Goal: Task Accomplishment & Management: Use online tool/utility

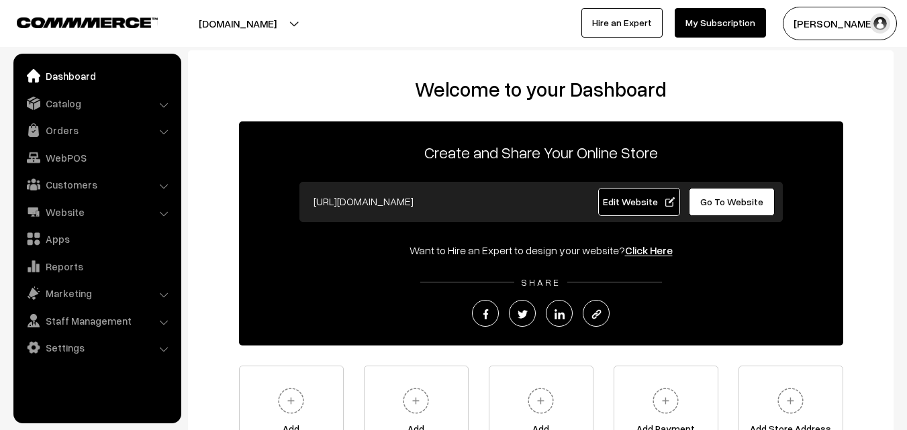
click at [63, 116] on ul "Dashboard Catalog" at bounding box center [97, 239] width 168 height 370
click at [47, 134] on link "Orders" at bounding box center [97, 130] width 160 height 24
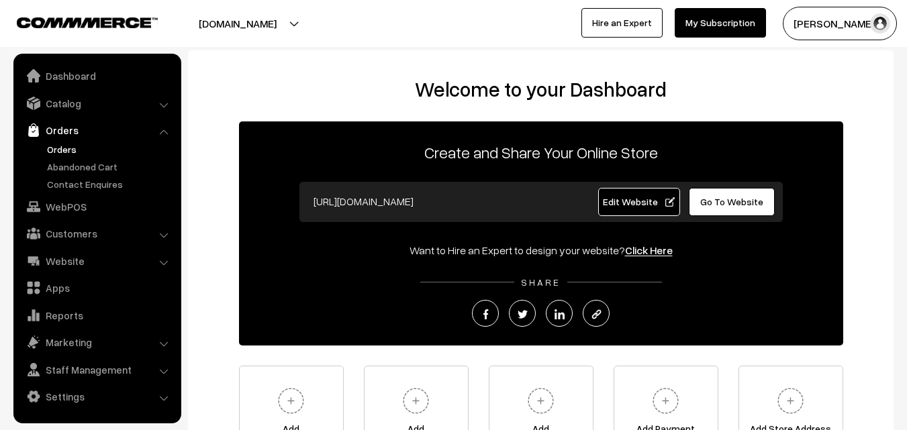
click at [63, 149] on link "Orders" at bounding box center [110, 149] width 133 height 14
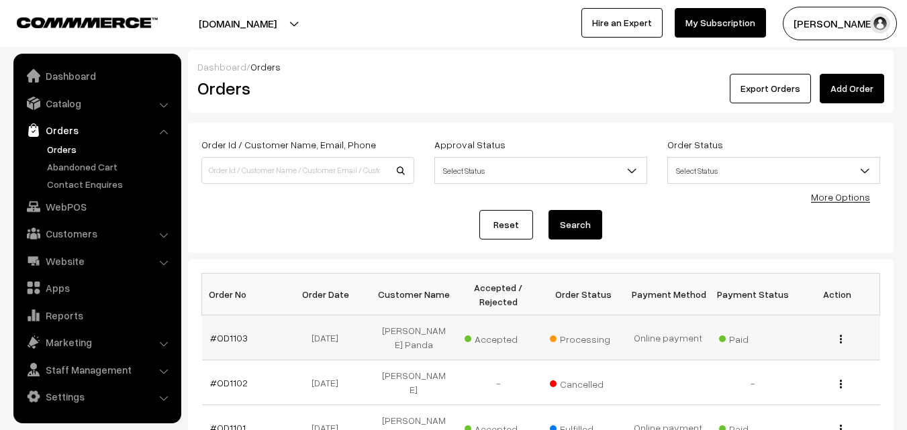
click at [240, 326] on td "#OD1103" at bounding box center [244, 337] width 85 height 45
drag, startPoint x: 238, startPoint y: 334, endPoint x: 251, endPoint y: 338, distance: 14.2
click at [239, 334] on link "#OD1103" at bounding box center [229, 337] width 38 height 11
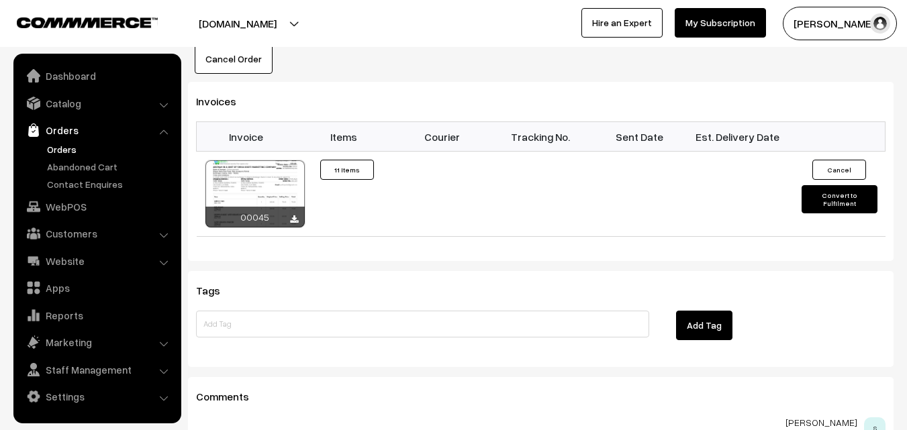
scroll to position [1409, 0]
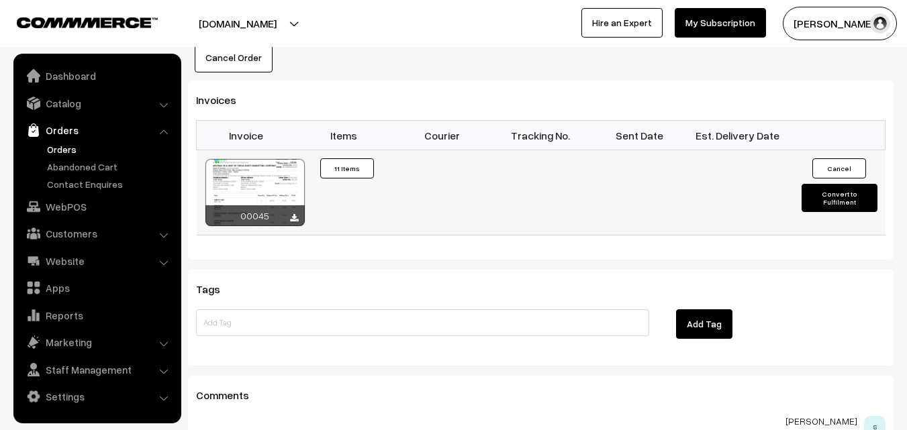
click at [826, 201] on button "Convert to Fulfilment" at bounding box center [839, 198] width 76 height 28
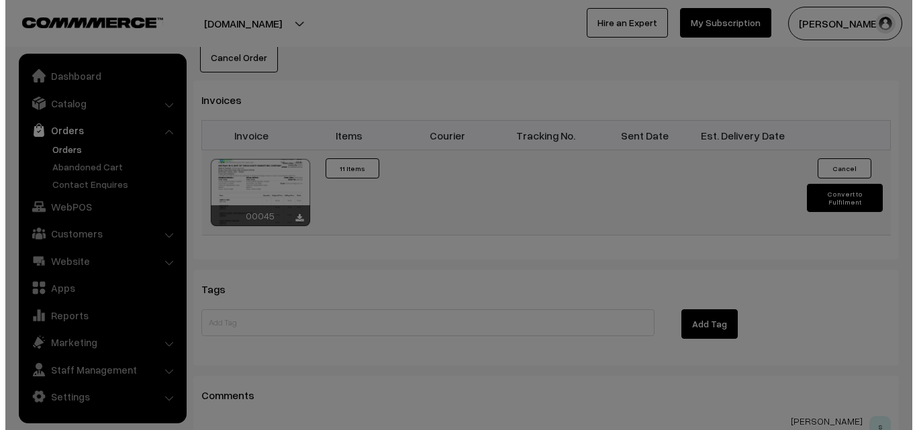
scroll to position [1418, 0]
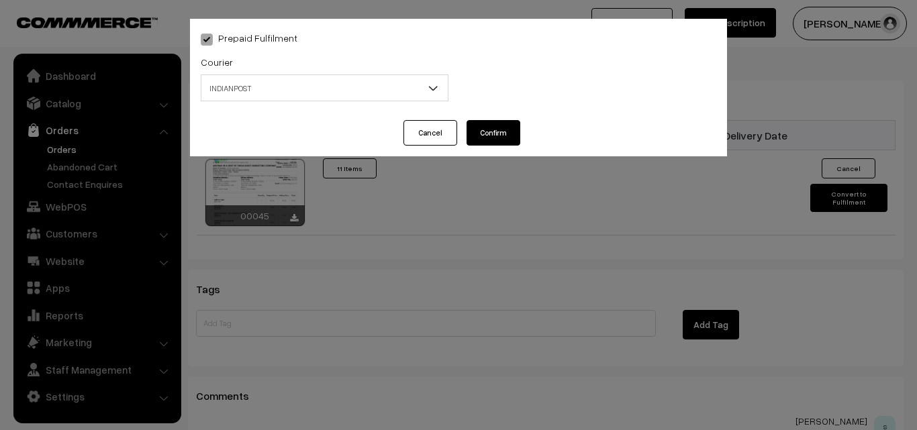
click at [356, 94] on span "INDIANPOST" at bounding box center [324, 88] width 246 height 23
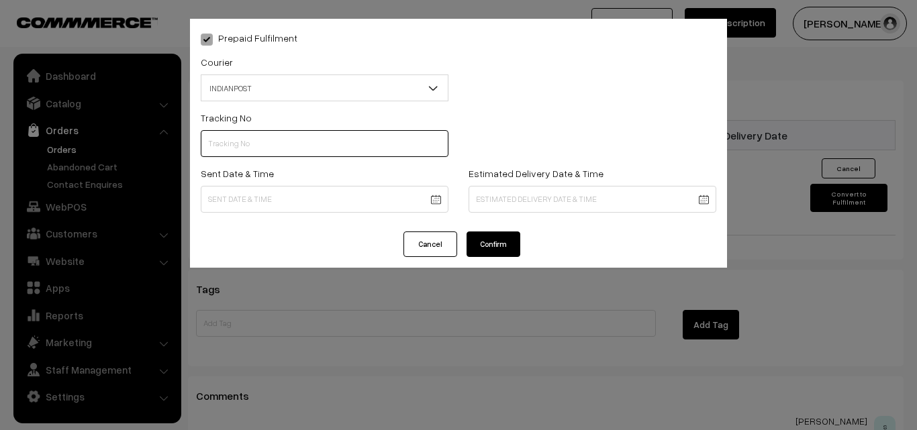
click at [262, 143] on input "text" at bounding box center [325, 143] width 248 height 27
click at [498, 242] on button "Confirm" at bounding box center [493, 245] width 54 height 26
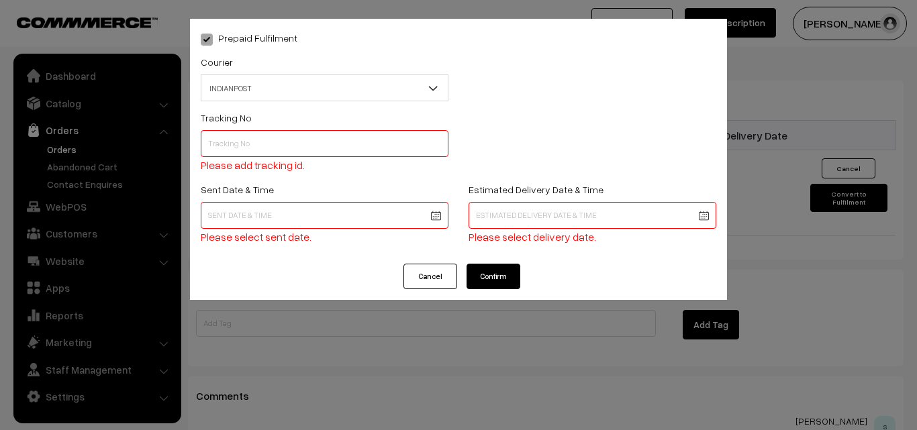
click at [438, 266] on button "Cancel" at bounding box center [430, 277] width 54 height 26
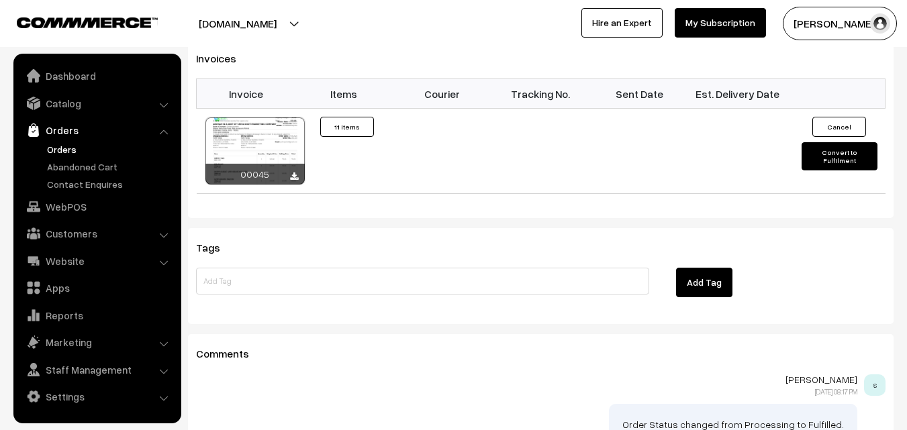
scroll to position [1445, 0]
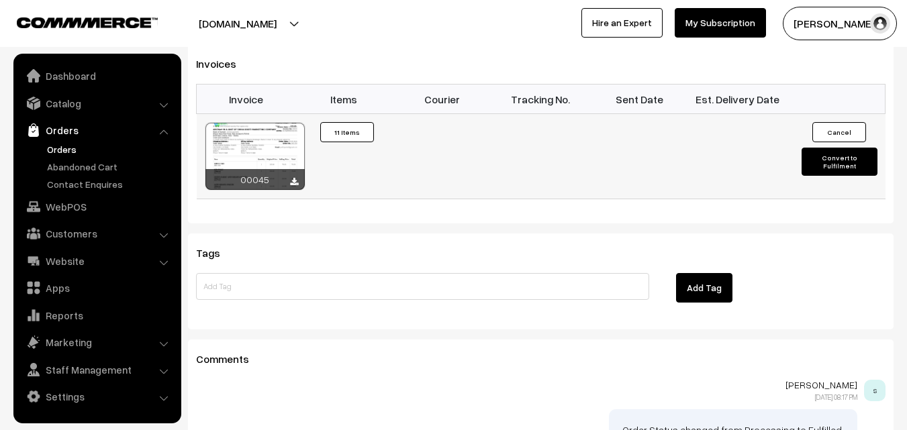
click at [812, 159] on button "Convert to Fulfilment" at bounding box center [839, 162] width 76 height 28
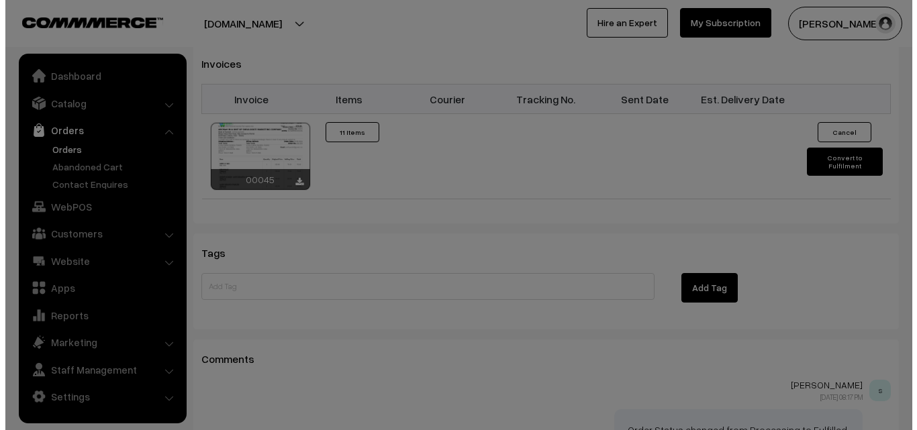
scroll to position [1454, 0]
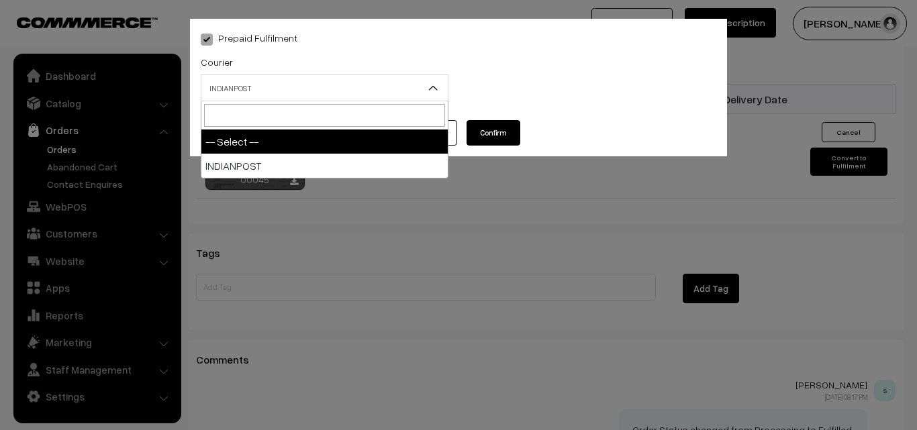
click at [335, 89] on span "INDIANPOST" at bounding box center [324, 88] width 246 height 23
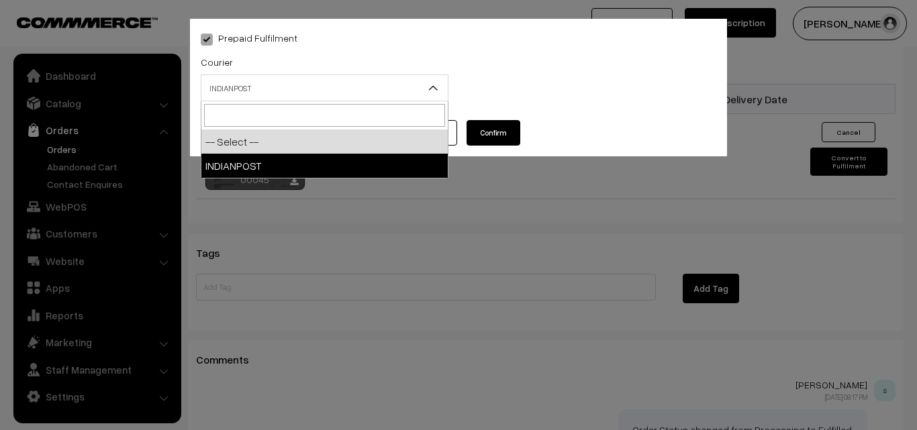
select select "1"
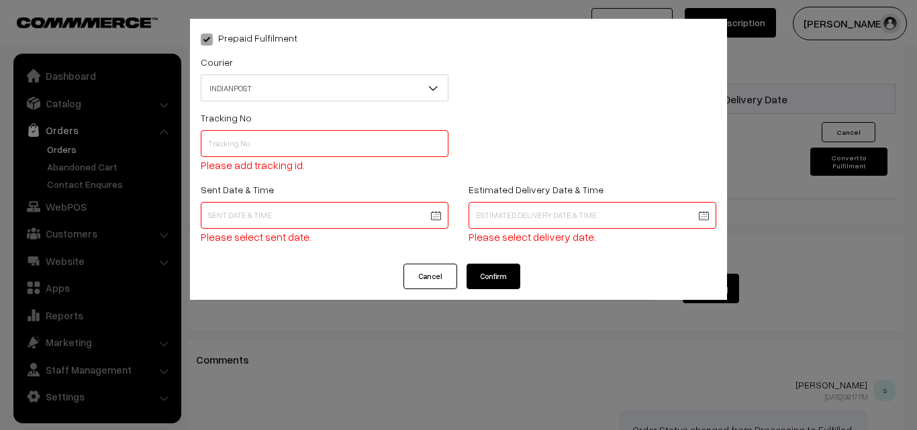
click at [277, 139] on input "text" at bounding box center [325, 143] width 248 height 27
type input "co080482091in"
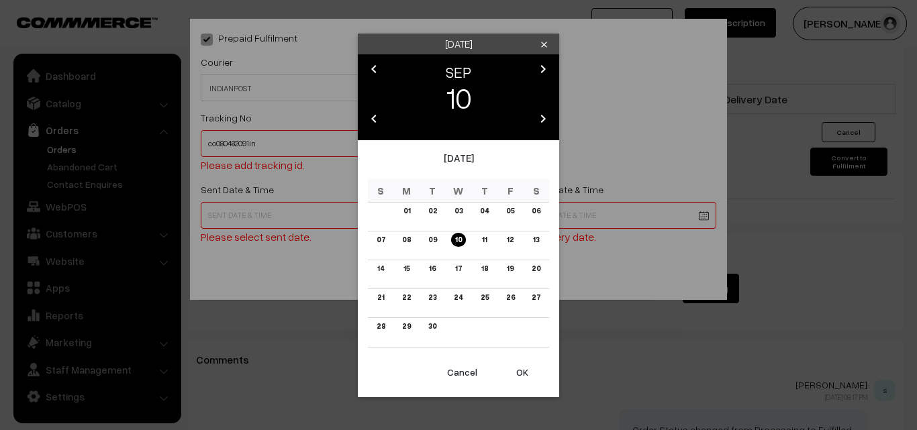
click at [526, 374] on button "OK" at bounding box center [522, 373] width 54 height 30
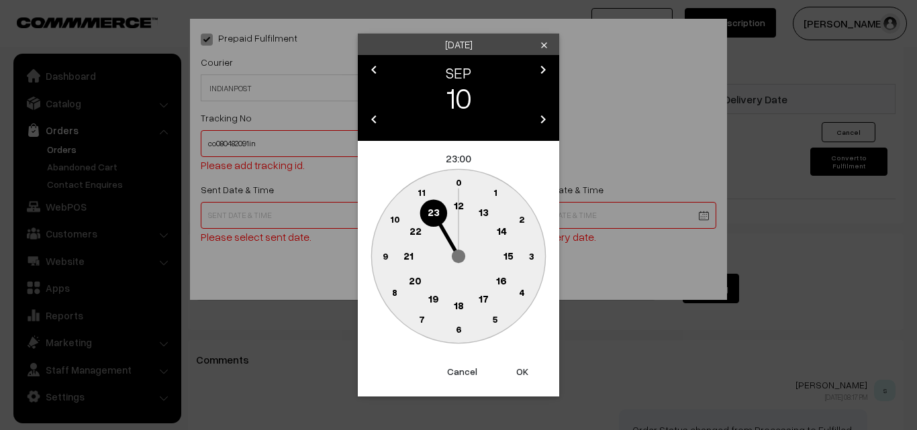
click at [532, 254] on text "3" at bounding box center [531, 255] width 5 height 11
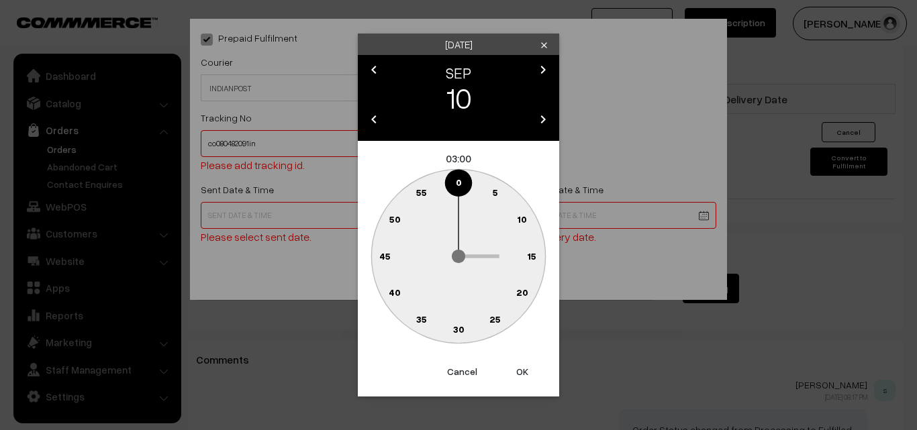
click at [525, 363] on button "OK" at bounding box center [522, 372] width 54 height 30
type input "10-09-2025 03:00"
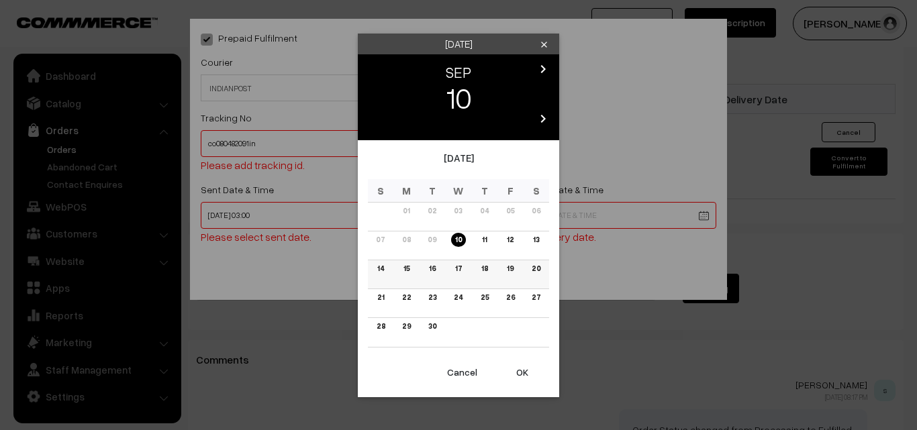
click at [459, 269] on link "17" at bounding box center [458, 269] width 15 height 14
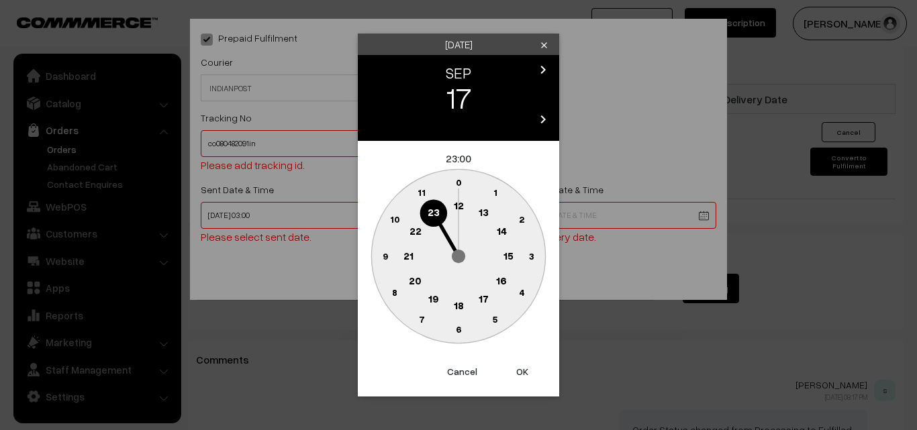
click at [493, 317] on text "5" at bounding box center [495, 318] width 5 height 11
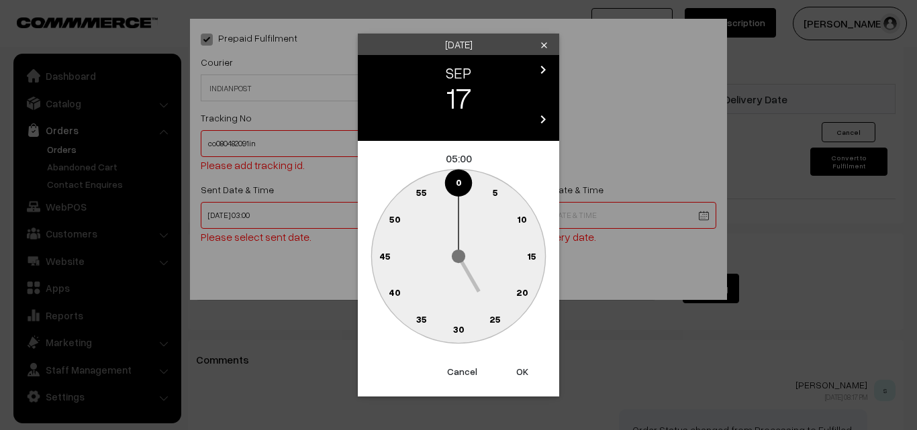
click at [522, 362] on button "OK" at bounding box center [522, 372] width 54 height 30
type input "17-09-2025 05:00"
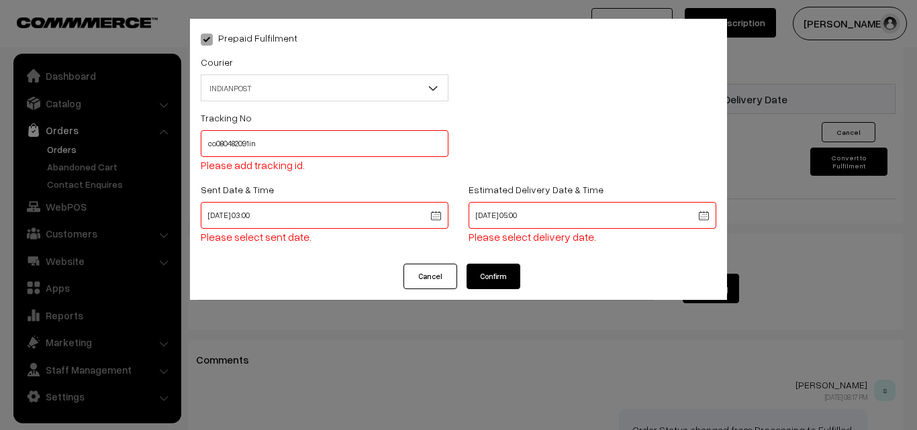
click at [522, 362] on div "Prepaid Fulfilment Courier -- Select -- INDIANPOST INDIANPOST Packing Material …" at bounding box center [458, 215] width 917 height 430
click at [502, 289] on button "Confirm" at bounding box center [493, 277] width 54 height 26
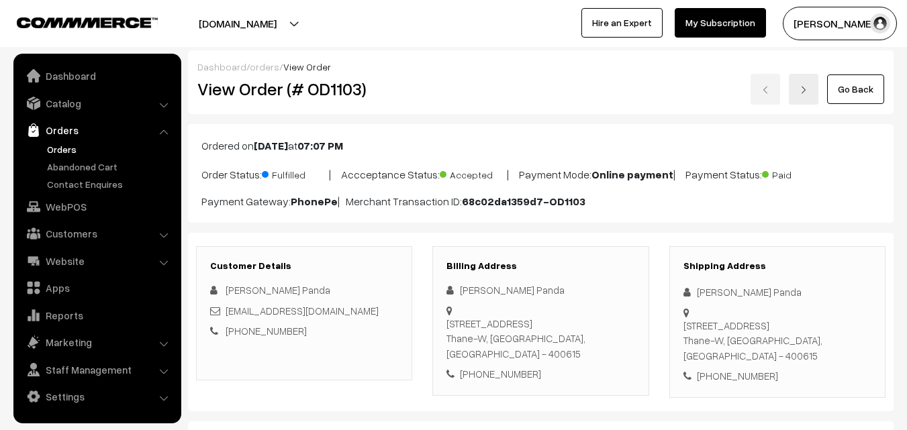
scroll to position [1445, 0]
